Goal: Information Seeking & Learning: Learn about a topic

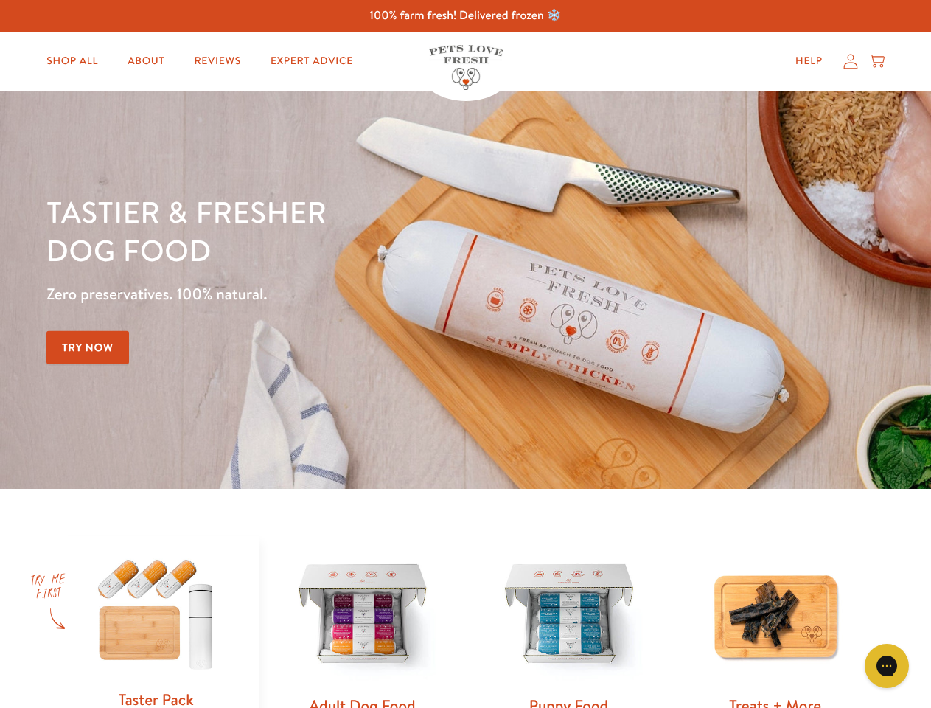
click at [465, 354] on div "Tastier & fresher dog food Zero preservatives. 100% natural. Try Now" at bounding box center [325, 289] width 559 height 195
click at [887, 666] on icon "Gorgias live chat" at bounding box center [886, 665] width 14 height 14
